Goal: Find specific fact: Find specific fact

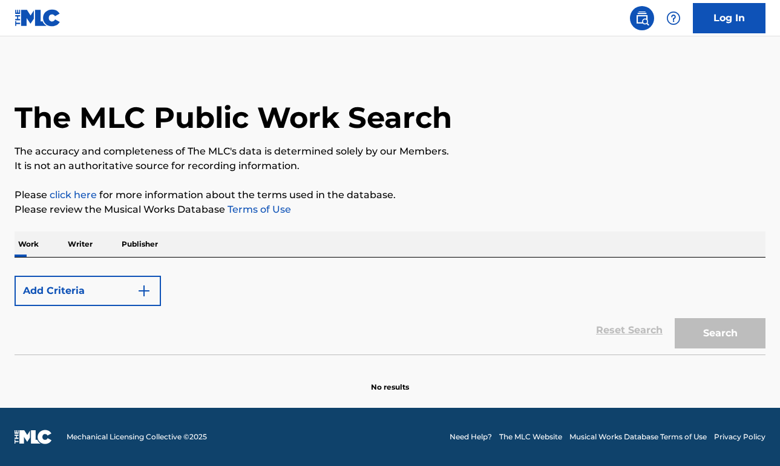
click at [737, 16] on link "Log In" at bounding box center [729, 18] width 73 height 30
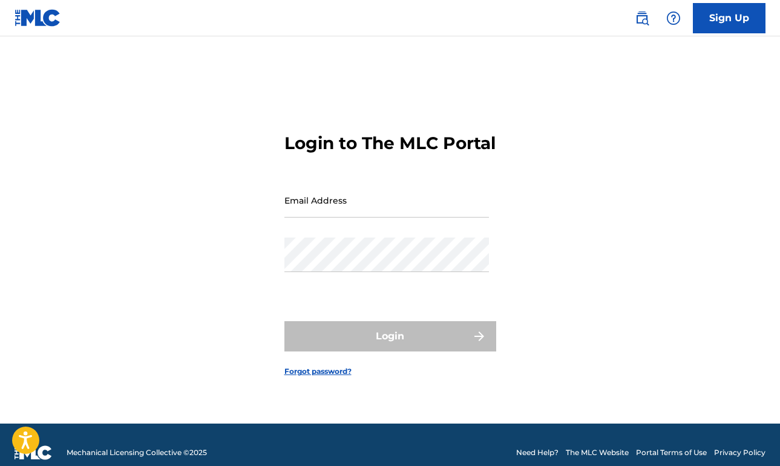
click at [412, 207] on input "Email Address" at bounding box center [387, 200] width 205 height 35
type input "[EMAIL_ADDRESS][DOMAIN_NAME]"
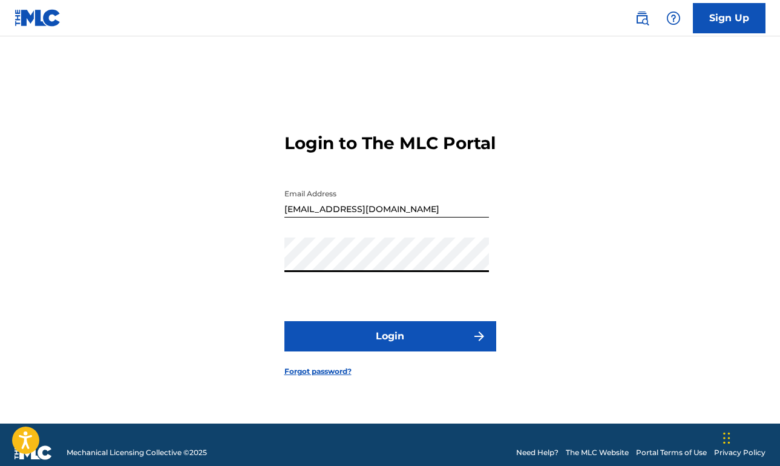
click at [390, 346] on button "Login" at bounding box center [391, 336] width 212 height 30
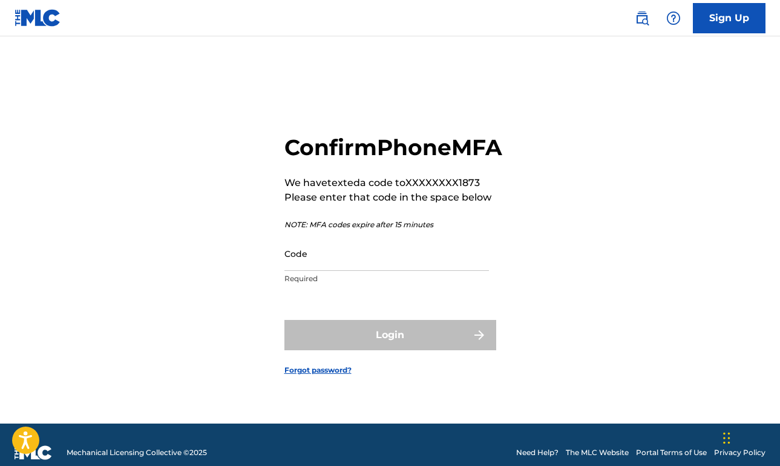
click at [331, 271] on input "Code" at bounding box center [387, 253] width 205 height 35
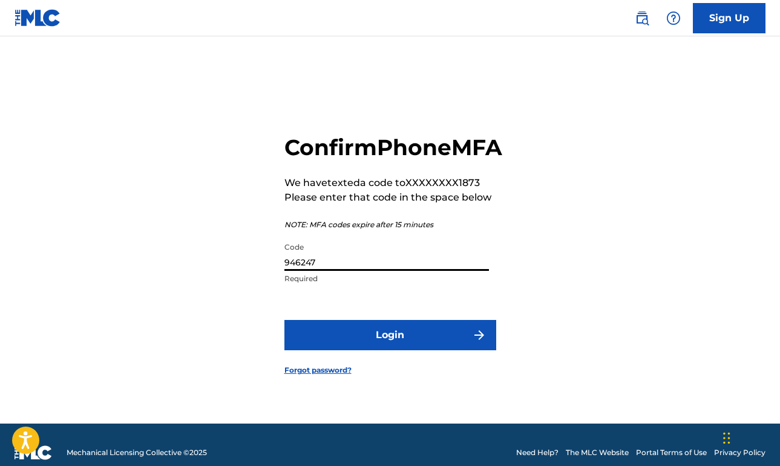
type input "946247"
click at [334, 347] on button "Login" at bounding box center [391, 335] width 212 height 30
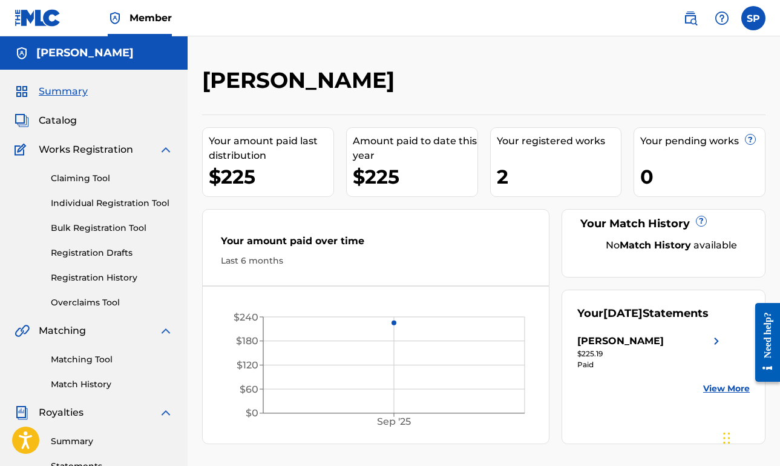
click at [94, 356] on link "Matching Tool" at bounding box center [112, 359] width 122 height 13
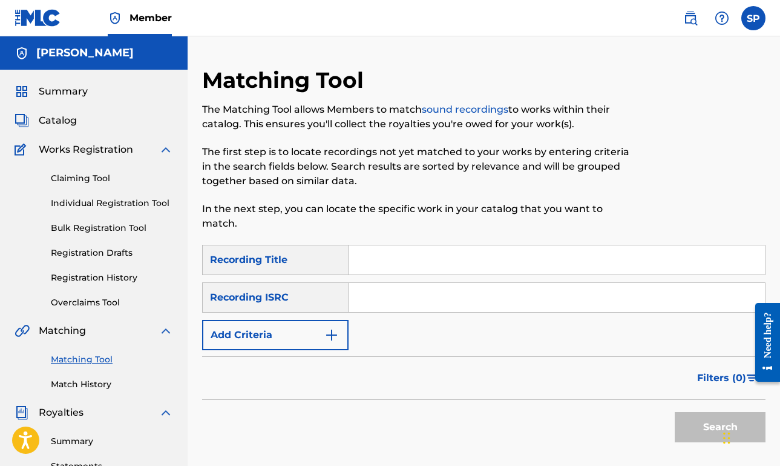
click at [393, 262] on input "Search Form" at bounding box center [557, 259] width 416 height 29
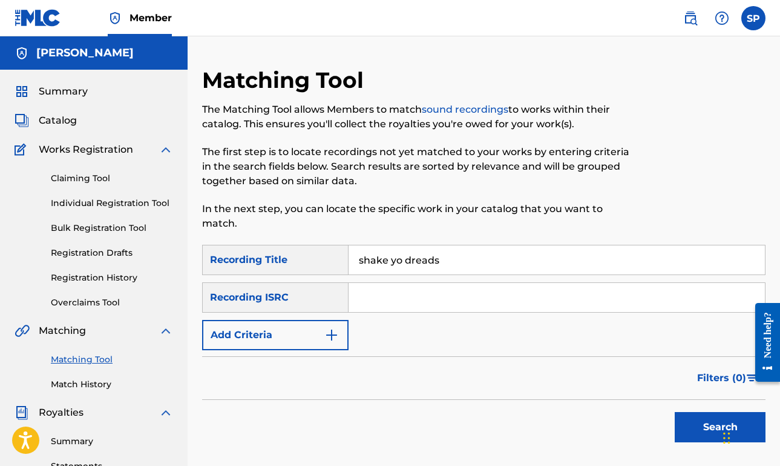
type input "shake yo dreads"
click at [243, 289] on div "Recording ISRC" at bounding box center [275, 297] width 146 height 30
click at [701, 426] on button "Search" at bounding box center [720, 427] width 91 height 30
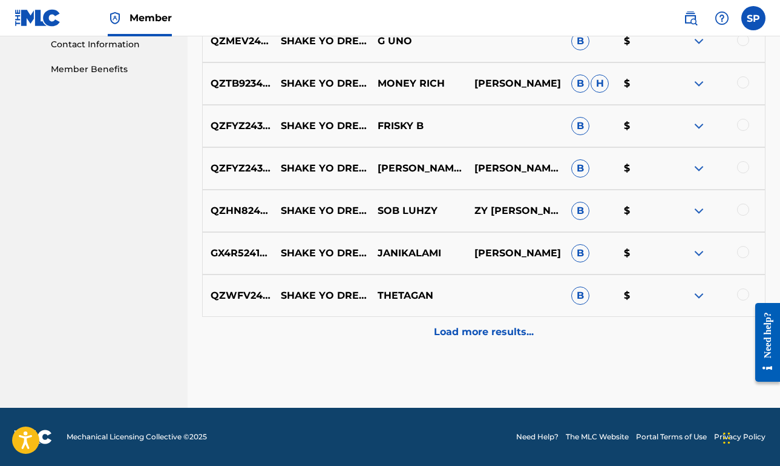
click at [473, 334] on p "Load more results..." at bounding box center [484, 331] width 100 height 15
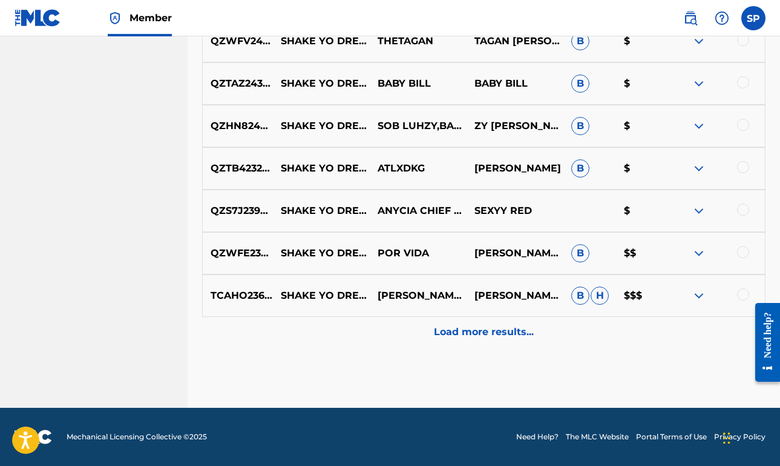
click at [473, 334] on p "Load more results..." at bounding box center [484, 331] width 100 height 15
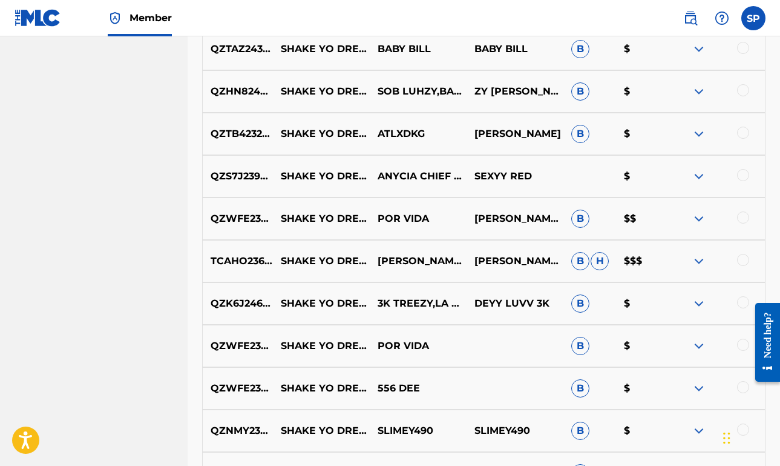
scroll to position [1067, 0]
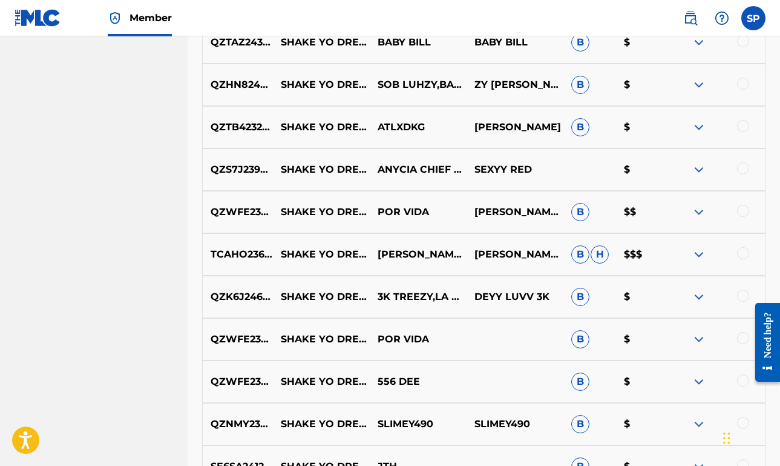
click at [699, 165] on img at bounding box center [699, 169] width 15 height 15
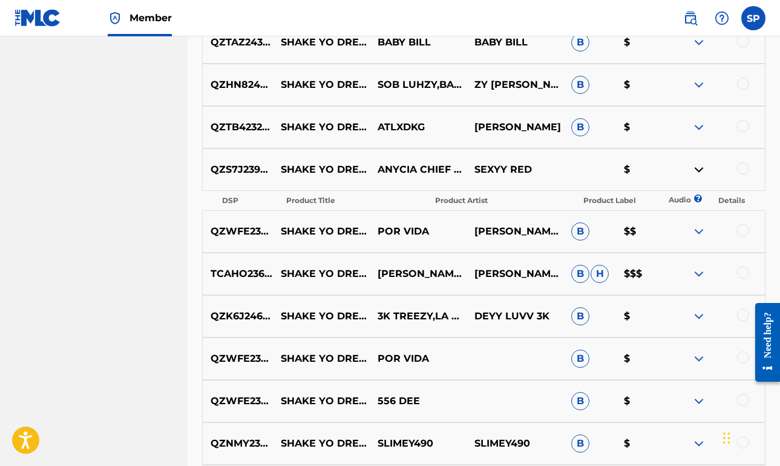
click at [501, 168] on p "SEXYY RED" at bounding box center [515, 169] width 97 height 15
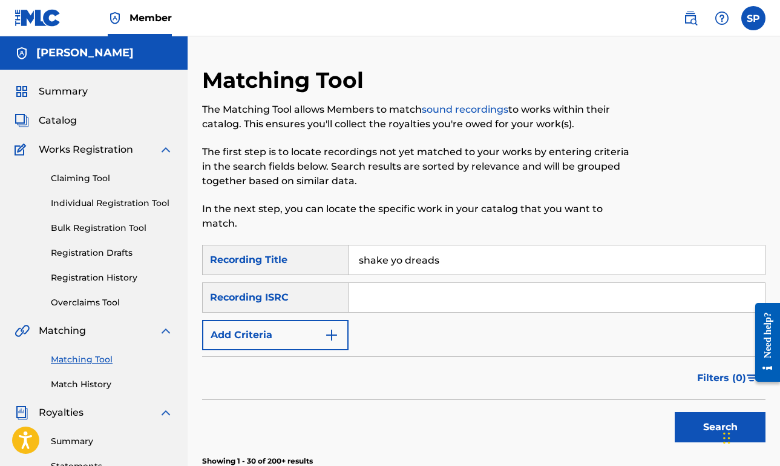
scroll to position [0, 0]
click at [419, 294] on input "Search Form" at bounding box center [557, 297] width 416 height 29
paste input "QZS7J2393252"
type input "QZS7J2393252"
click at [720, 427] on button "Search" at bounding box center [720, 427] width 91 height 30
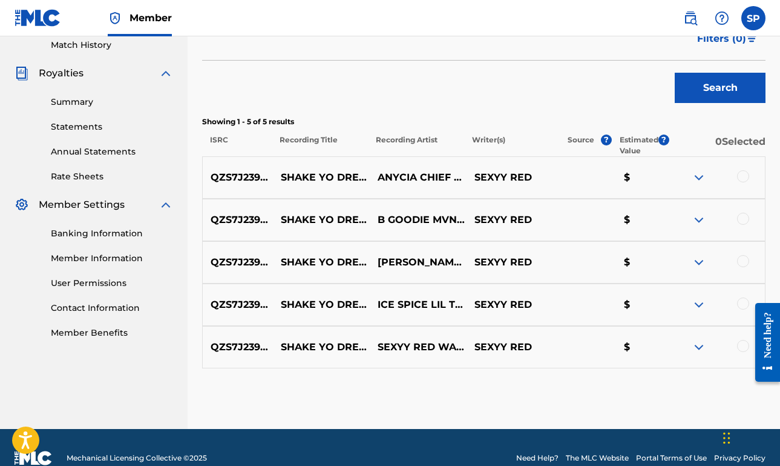
scroll to position [346, 0]
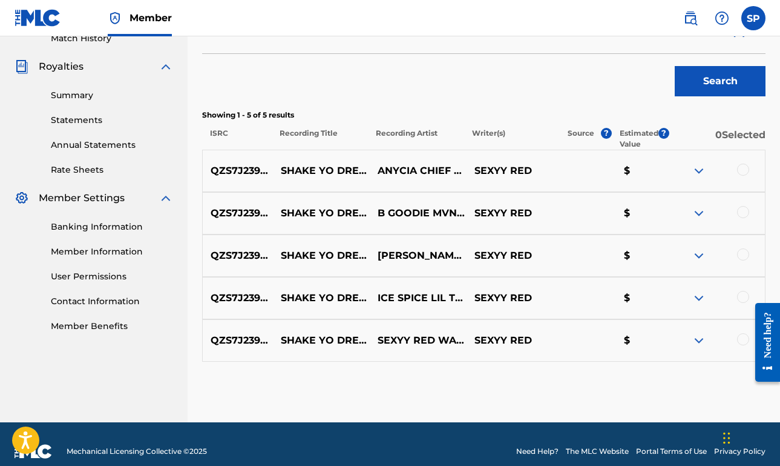
click at [699, 169] on img at bounding box center [699, 170] width 15 height 15
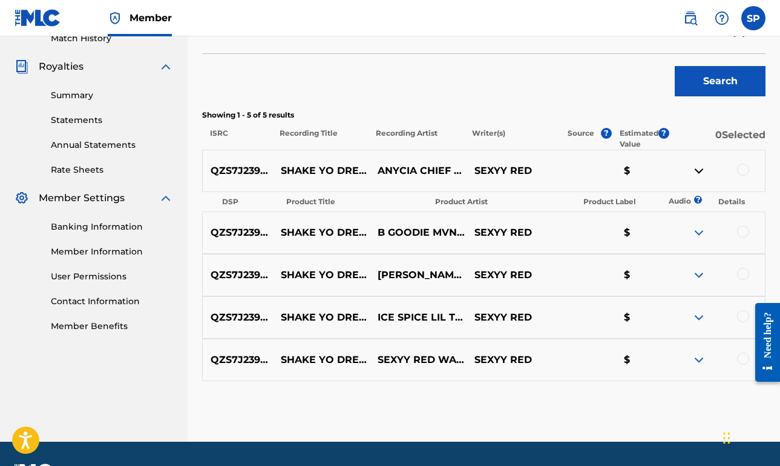
click at [696, 232] on img at bounding box center [699, 232] width 15 height 15
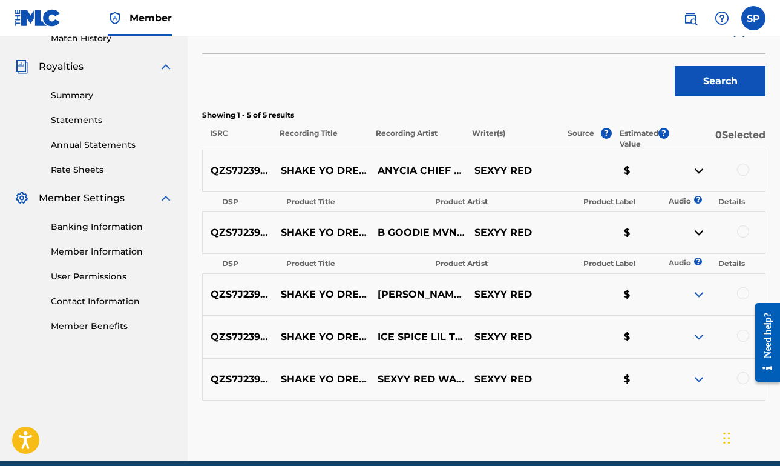
click at [699, 292] on img at bounding box center [699, 294] width 15 height 15
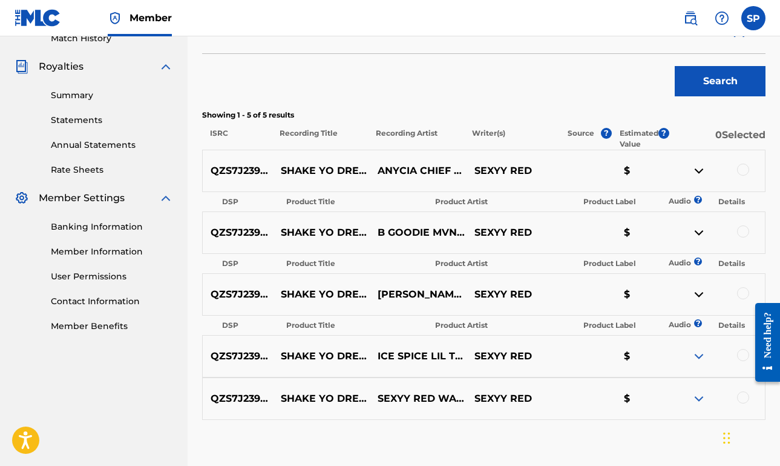
click at [500, 329] on th "Product Artist" at bounding box center [501, 325] width 147 height 17
click at [709, 360] on div at bounding box center [716, 356] width 97 height 15
click at [700, 355] on img at bounding box center [699, 356] width 15 height 15
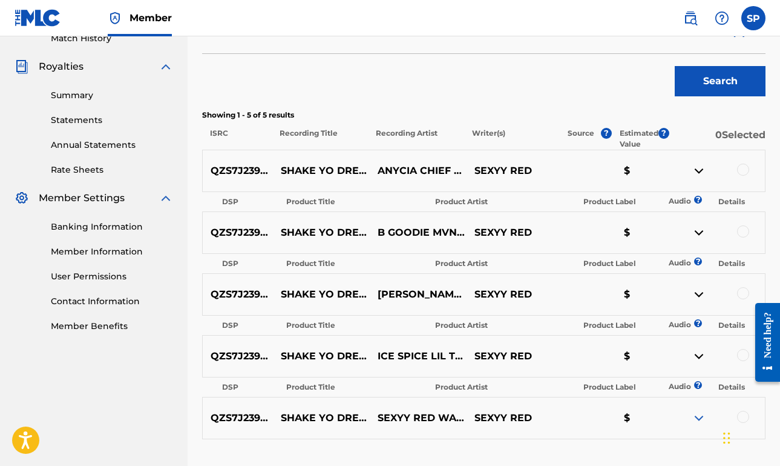
click at [691, 418] on div at bounding box center [716, 417] width 97 height 15
click at [695, 417] on img at bounding box center [699, 417] width 15 height 15
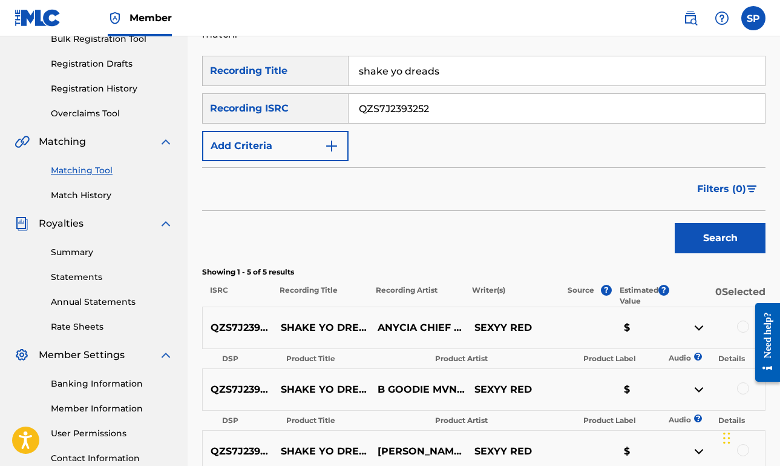
scroll to position [302, 0]
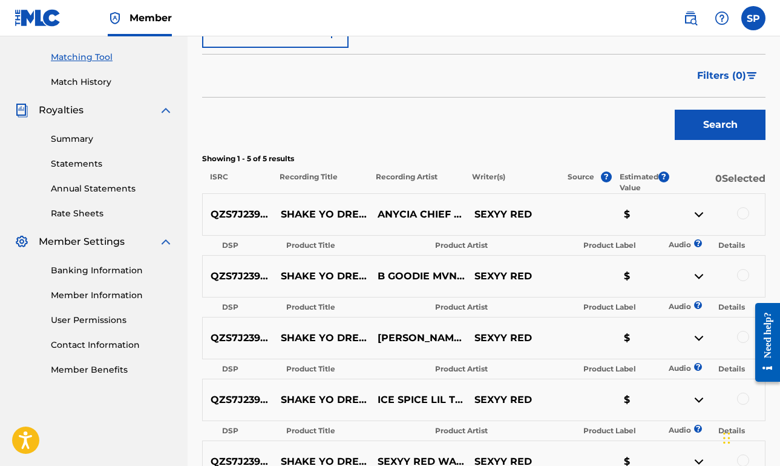
click at [320, 209] on p "SHAKE YO DREADS" at bounding box center [321, 214] width 97 height 15
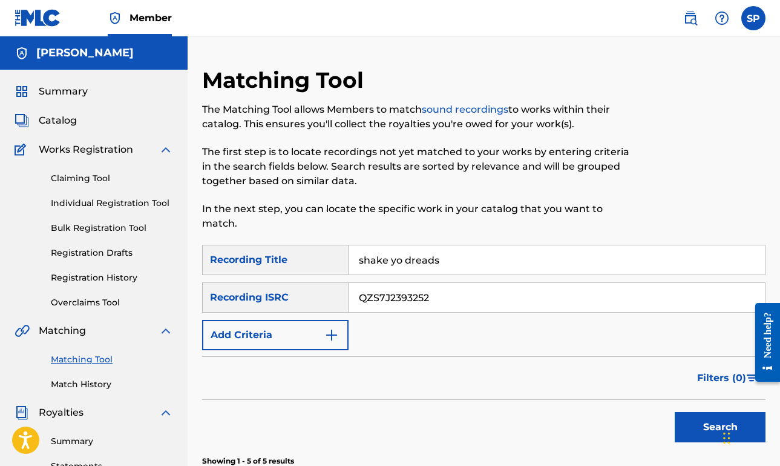
scroll to position [0, 0]
click at [65, 120] on span "Catalog" at bounding box center [58, 120] width 38 height 15
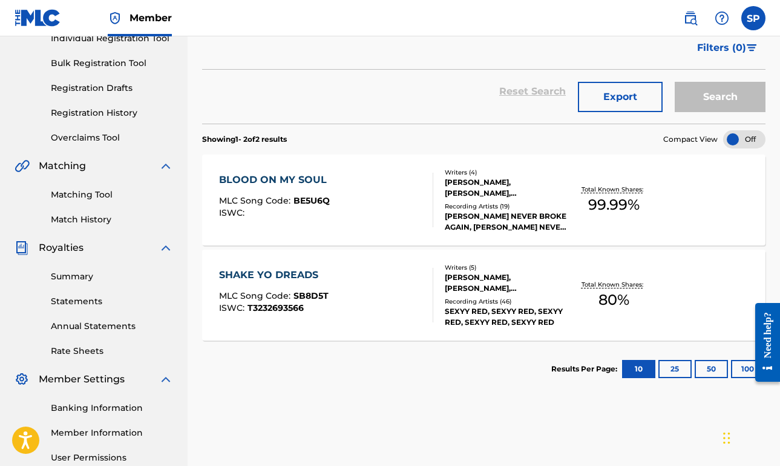
scroll to position [166, 0]
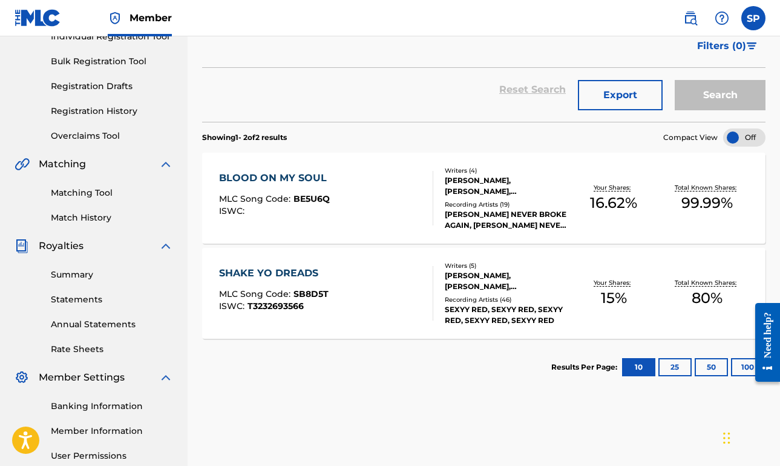
click at [288, 275] on div "SHAKE YO DREADS" at bounding box center [274, 273] width 110 height 15
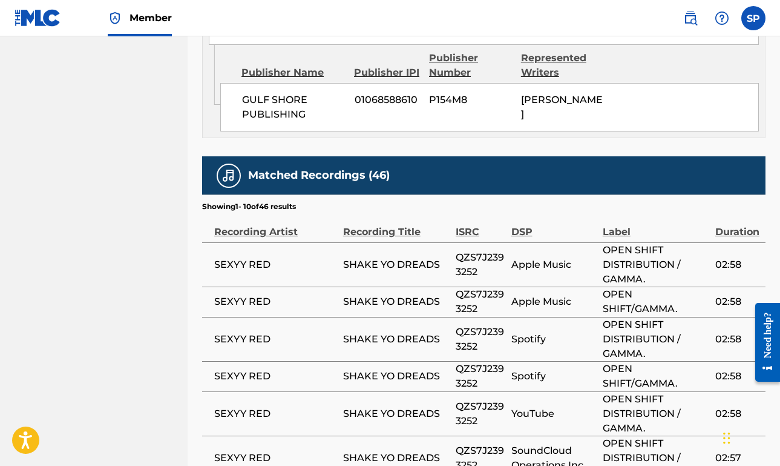
scroll to position [1396, 0]
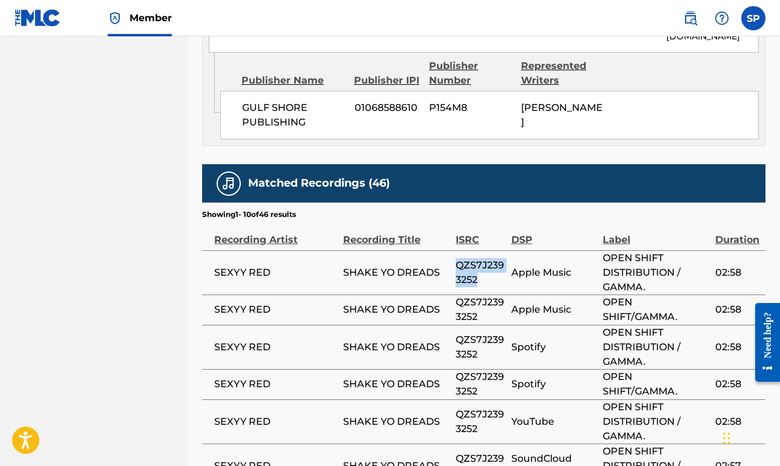
drag, startPoint x: 484, startPoint y: 236, endPoint x: 456, endPoint y: 225, distance: 30.1
click at [456, 258] on span "QZS7J2393252" at bounding box center [481, 272] width 50 height 29
copy span "QZS7J2393252"
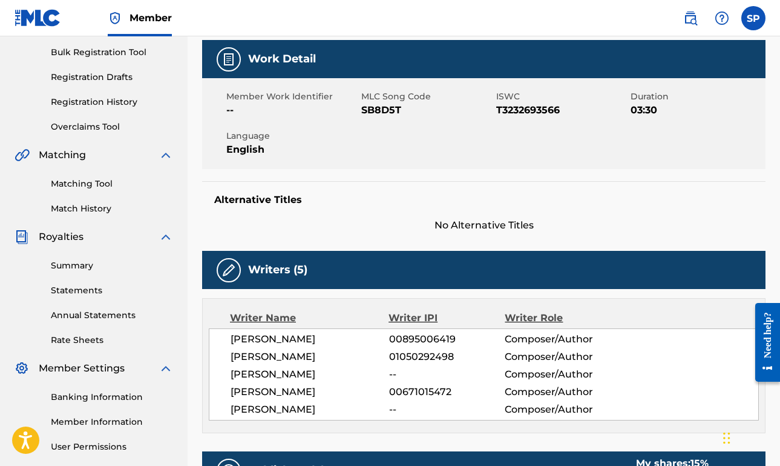
scroll to position [18, 0]
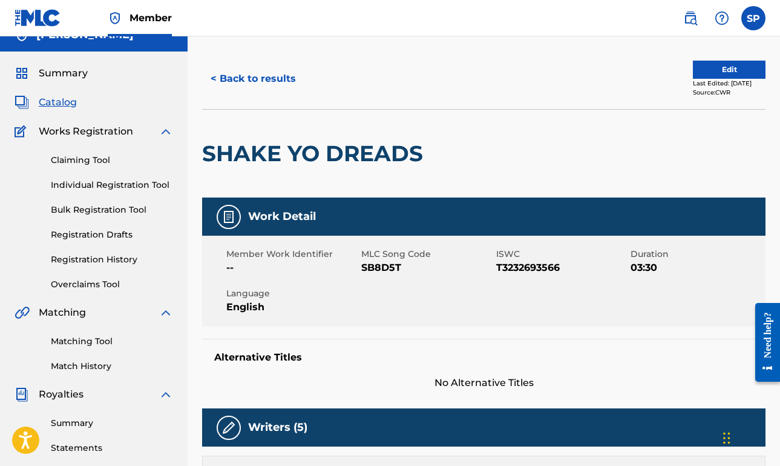
click at [96, 343] on link "Matching Tool" at bounding box center [112, 341] width 122 height 13
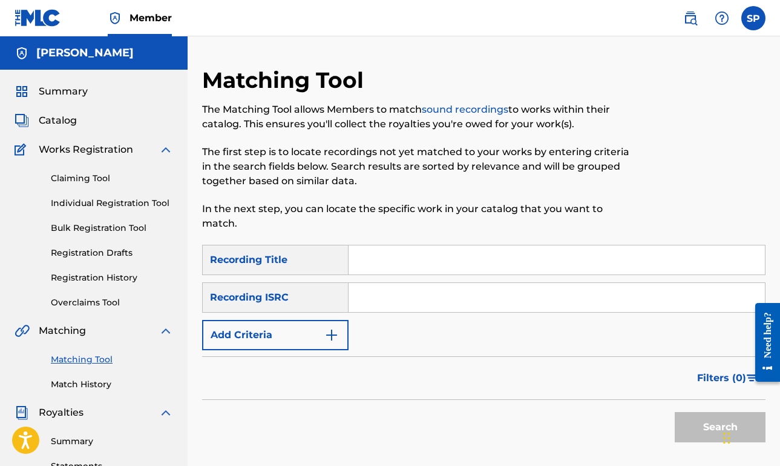
click at [364, 288] on input "Search Form" at bounding box center [557, 297] width 416 height 29
paste input "QZS7J2393252"
type input "QZS7J2393252"
click at [699, 426] on button "Search" at bounding box center [720, 427] width 91 height 30
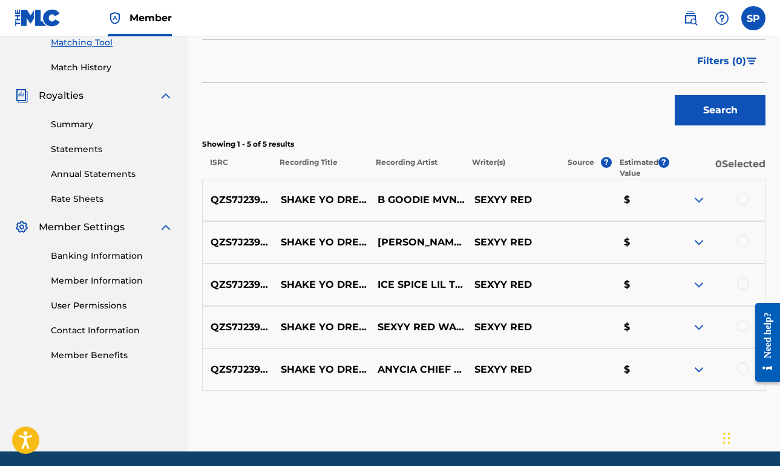
scroll to position [354, 0]
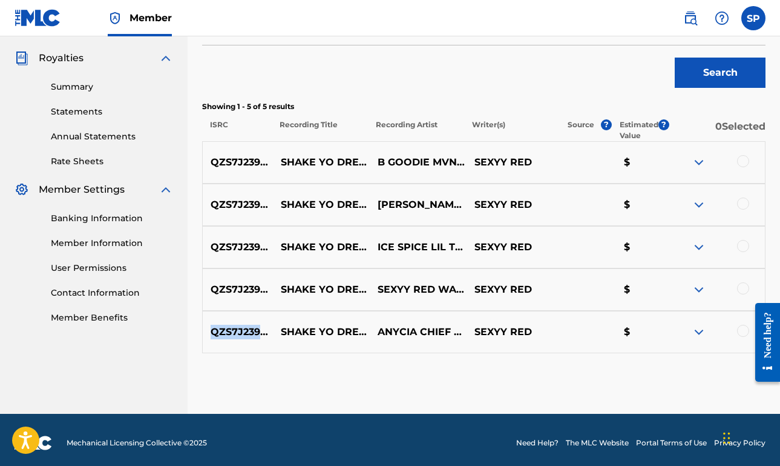
drag, startPoint x: 282, startPoint y: 331, endPoint x: 206, endPoint y: 327, distance: 76.4
click at [206, 327] on p "QZS7J2393252" at bounding box center [238, 331] width 70 height 15
copy p "QZS7J2393252"
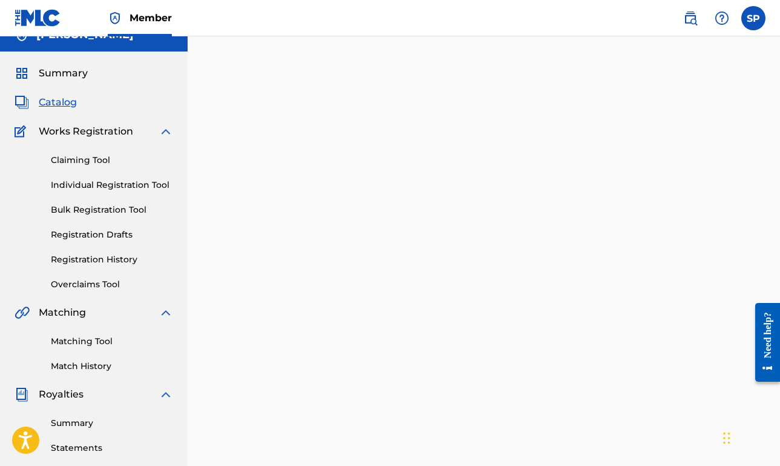
scroll to position [166, 0]
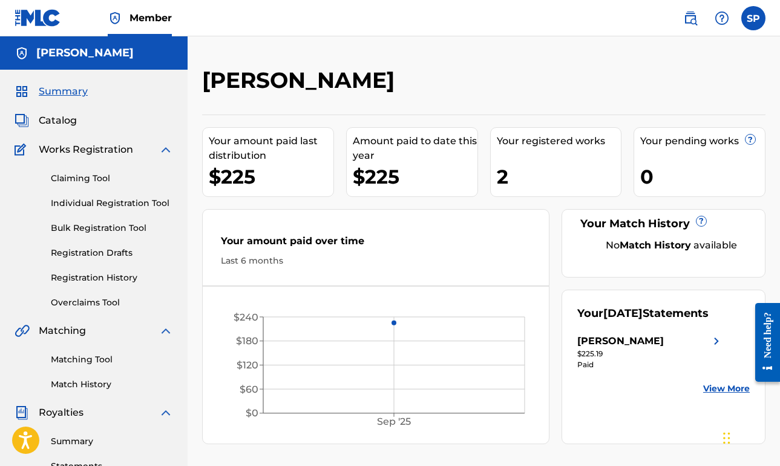
scroll to position [21, 0]
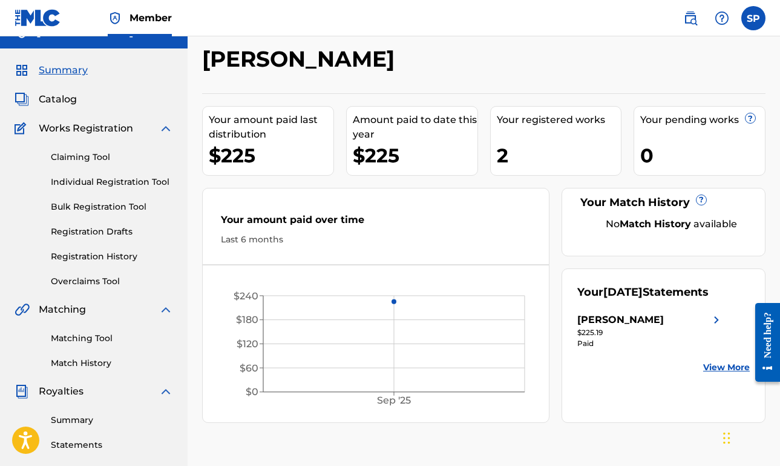
click at [88, 339] on link "Matching Tool" at bounding box center [112, 338] width 122 height 13
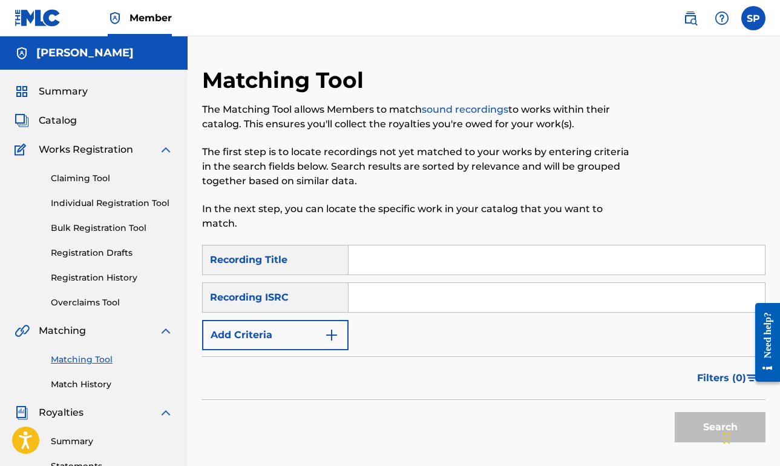
click at [386, 306] on input "Search Form" at bounding box center [557, 297] width 416 height 29
paste input "QZS7J2393252"
type input "QZS7J2393252"
click at [691, 429] on button "Search" at bounding box center [720, 427] width 91 height 30
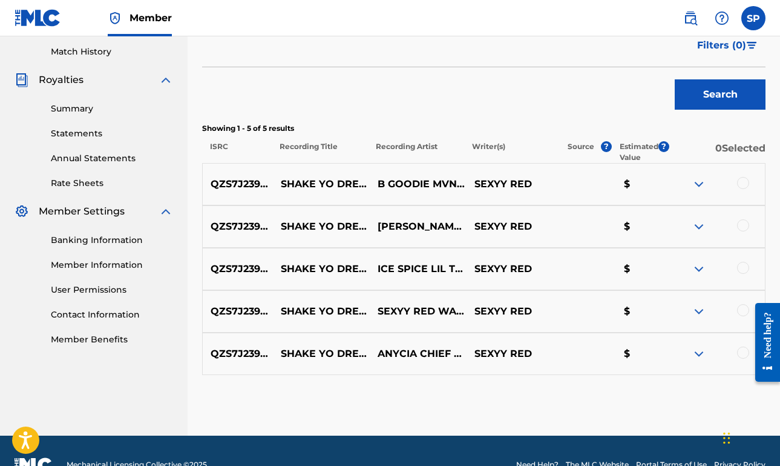
scroll to position [343, 0]
